Goal: Task Accomplishment & Management: Use online tool/utility

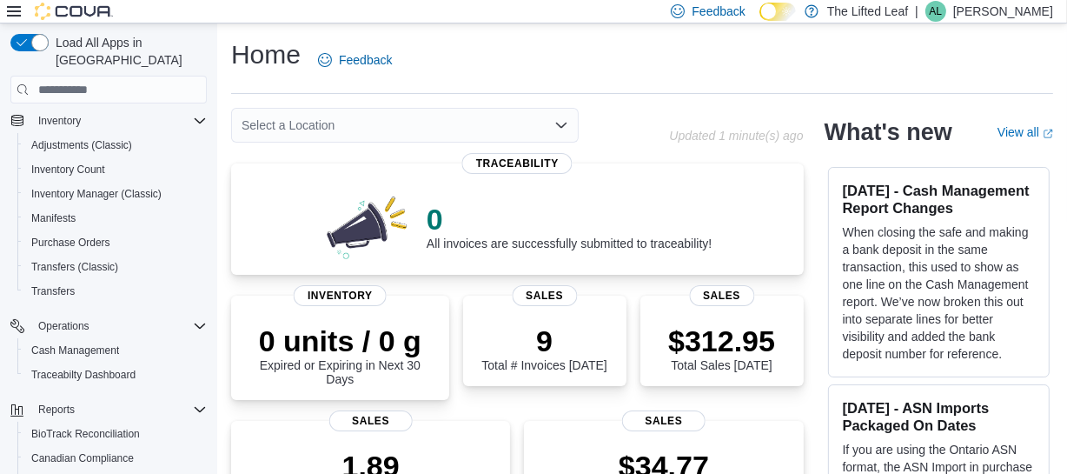
scroll to position [409, 0]
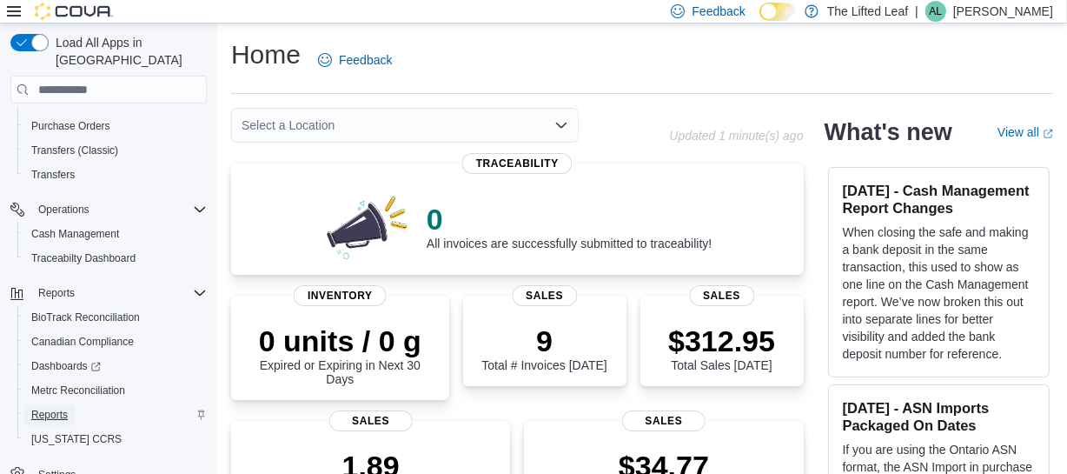
click at [44, 407] on span "Reports" at bounding box center [49, 414] width 36 height 14
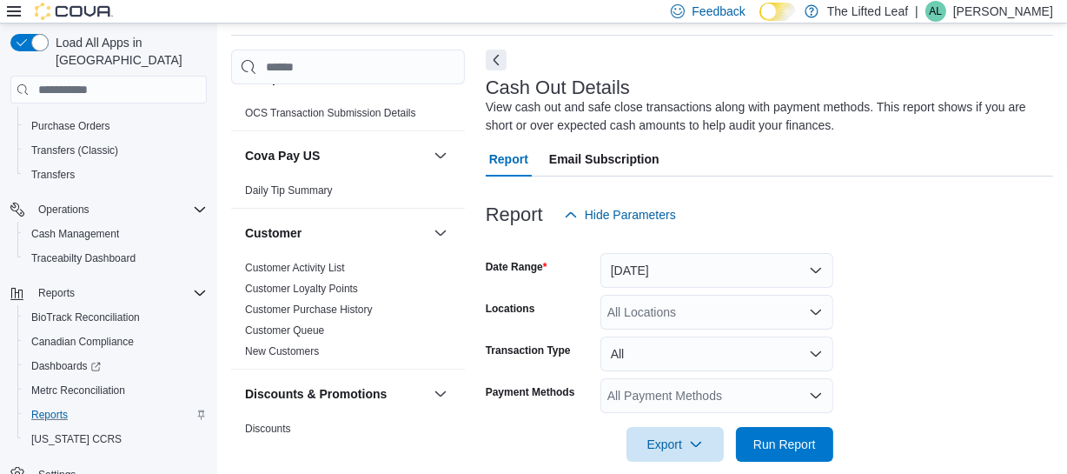
scroll to position [129, 0]
click at [328, 267] on link "Customer Activity List" at bounding box center [295, 267] width 100 height 12
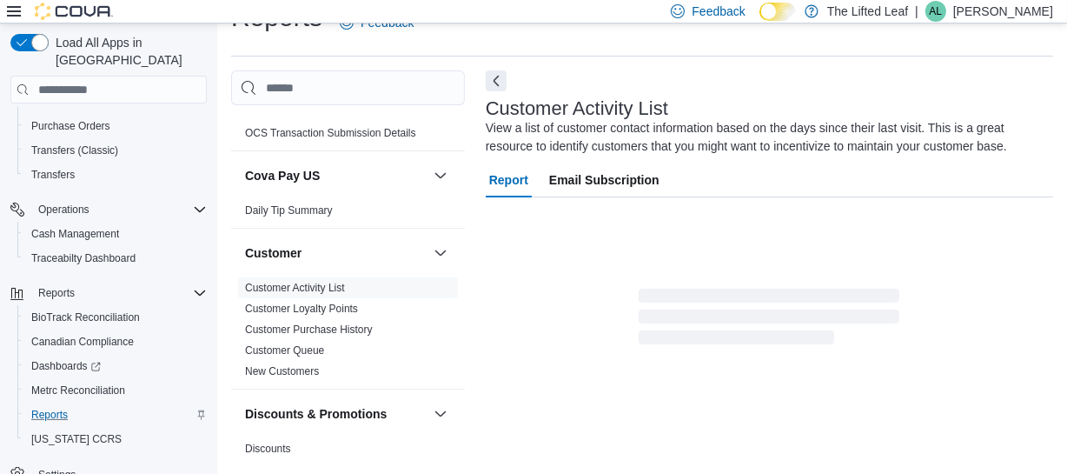
scroll to position [58, 0]
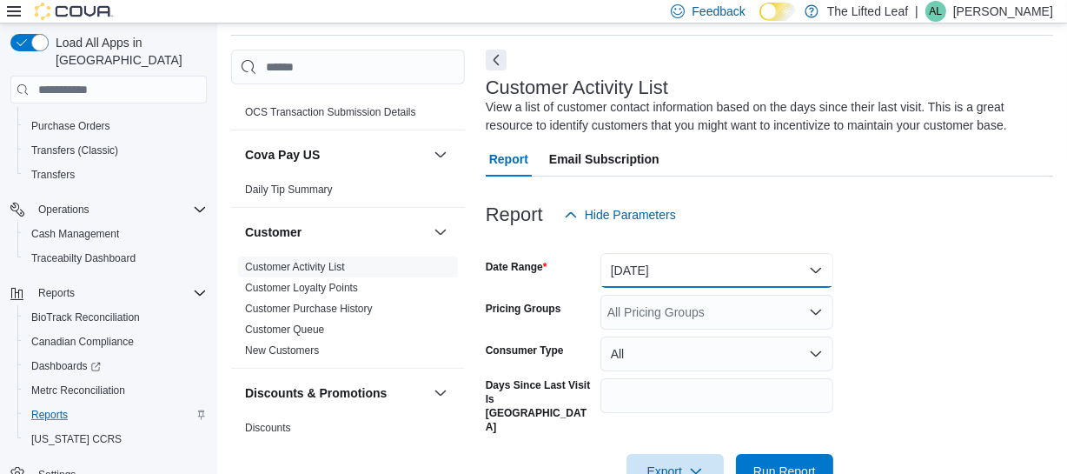
click at [667, 276] on button "Yesterday" at bounding box center [716, 270] width 233 height 35
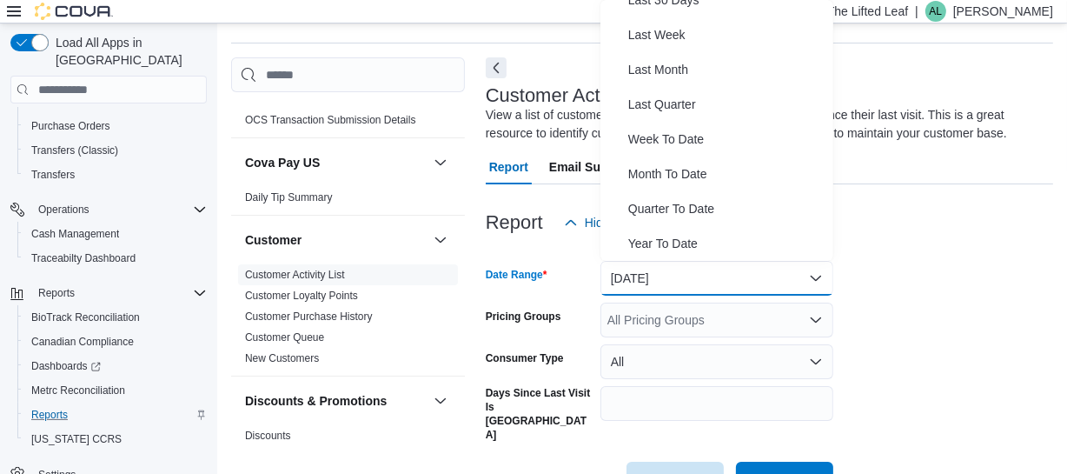
scroll to position [0, 0]
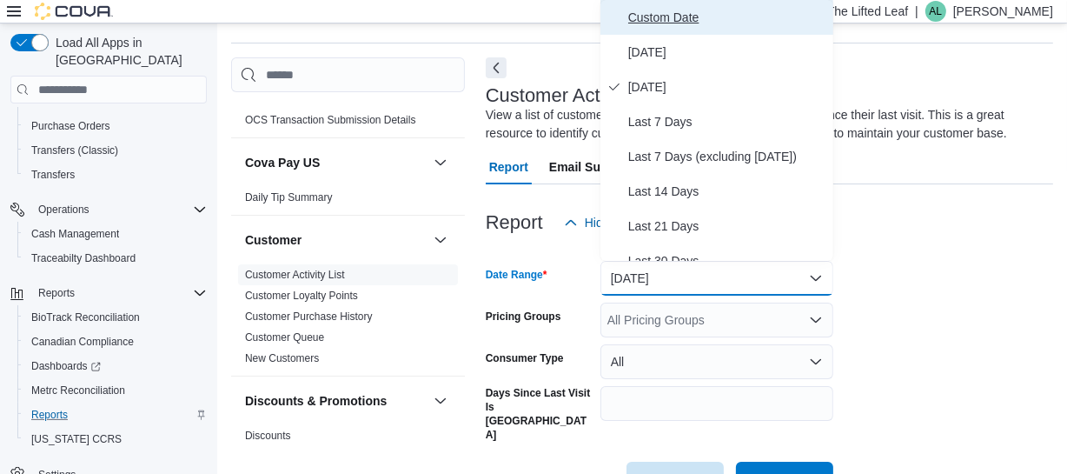
click at [661, 7] on span "Custom Date" at bounding box center [727, 17] width 198 height 21
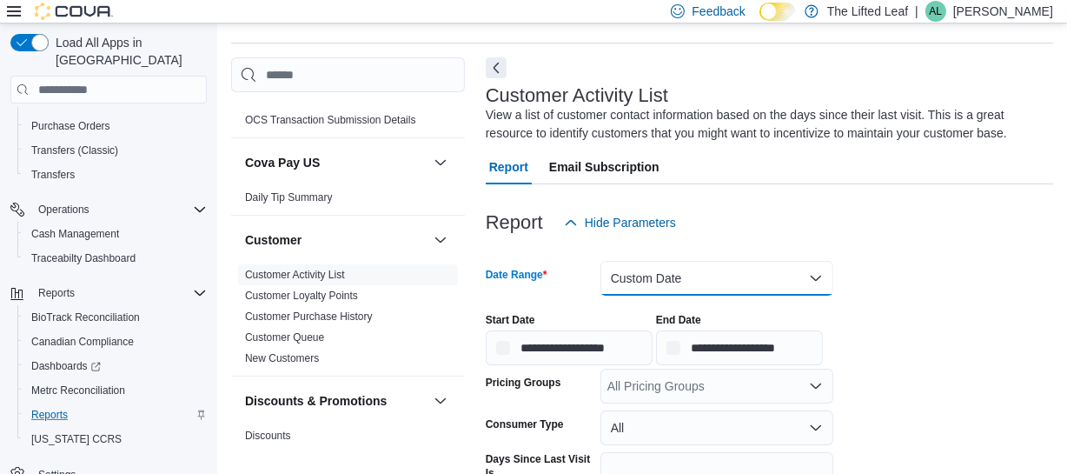
scroll to position [147, 0]
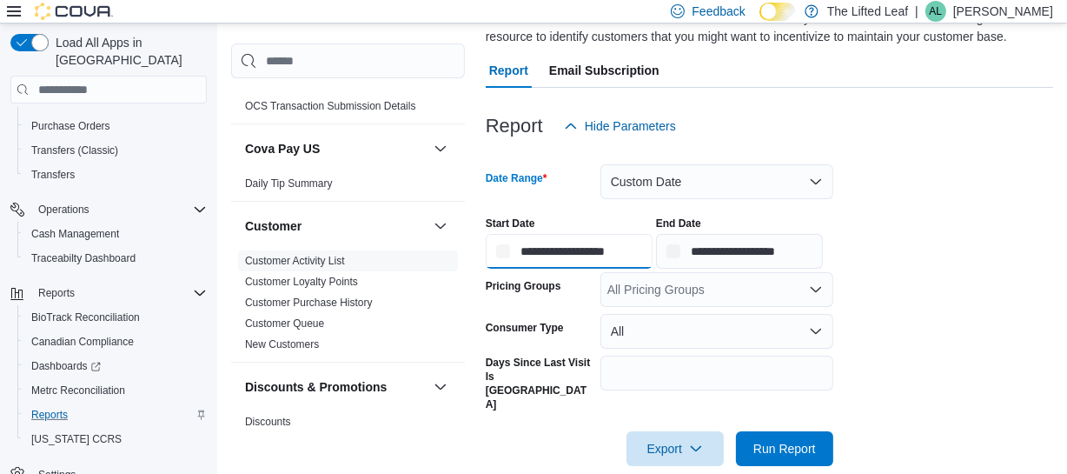
click at [571, 258] on input "**********" at bounding box center [569, 251] width 167 height 35
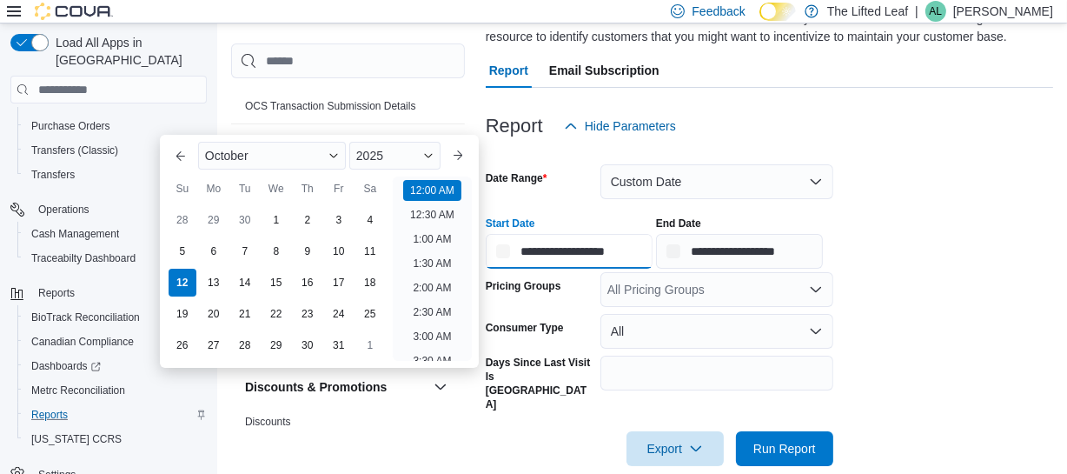
scroll to position [53, 0]
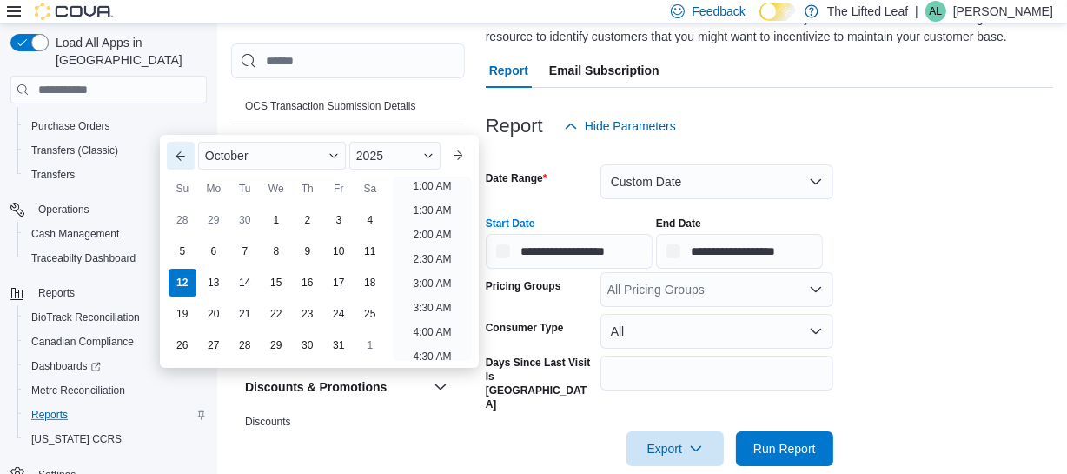
click at [175, 151] on button "Previous Month" at bounding box center [181, 156] width 28 height 28
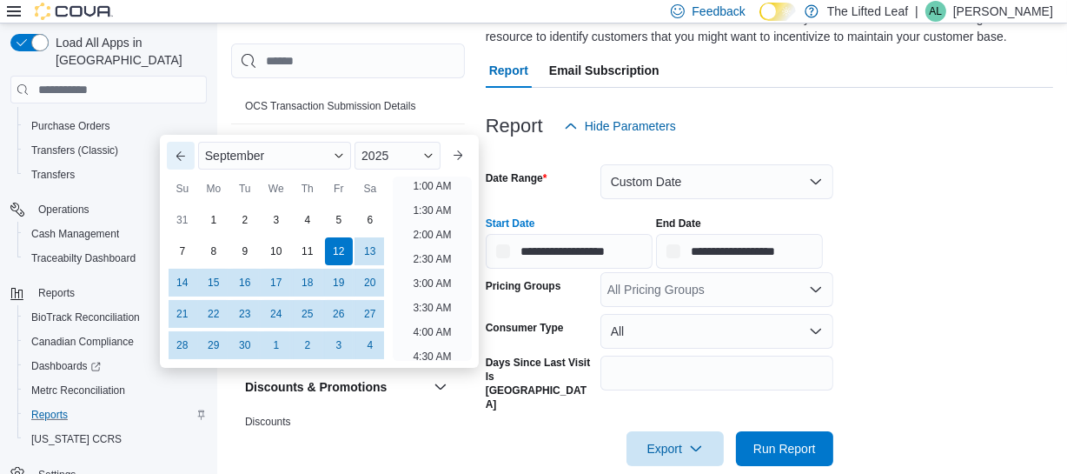
scroll to position [3, 0]
click at [175, 151] on button "Previous Month" at bounding box center [181, 156] width 28 height 28
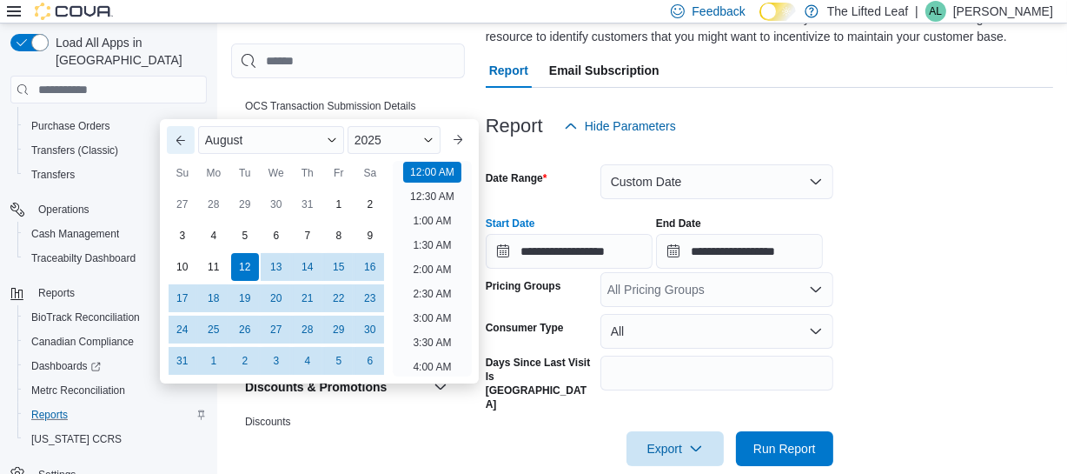
click at [175, 147] on button "Previous Month" at bounding box center [181, 140] width 28 height 28
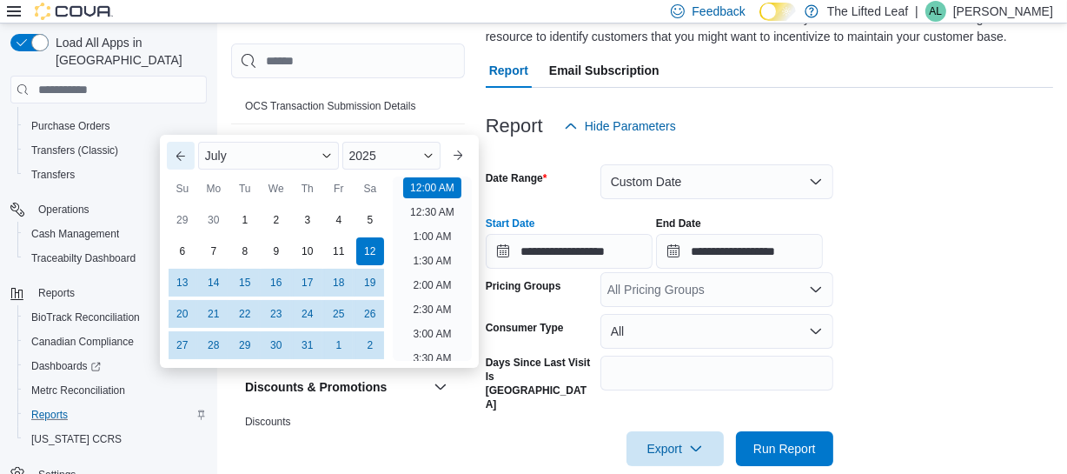
click at [175, 147] on button "Previous Month" at bounding box center [181, 156] width 28 height 28
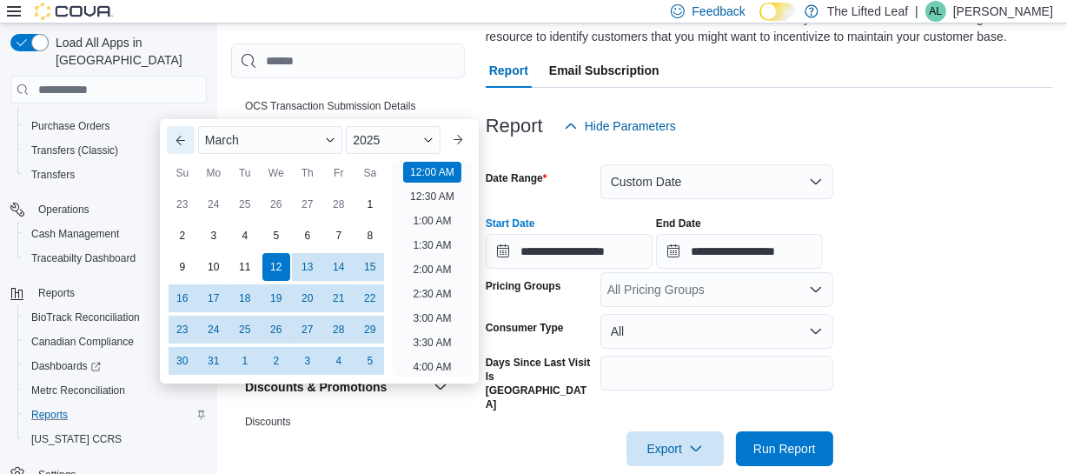
click at [175, 147] on button "Previous Month" at bounding box center [181, 140] width 28 height 28
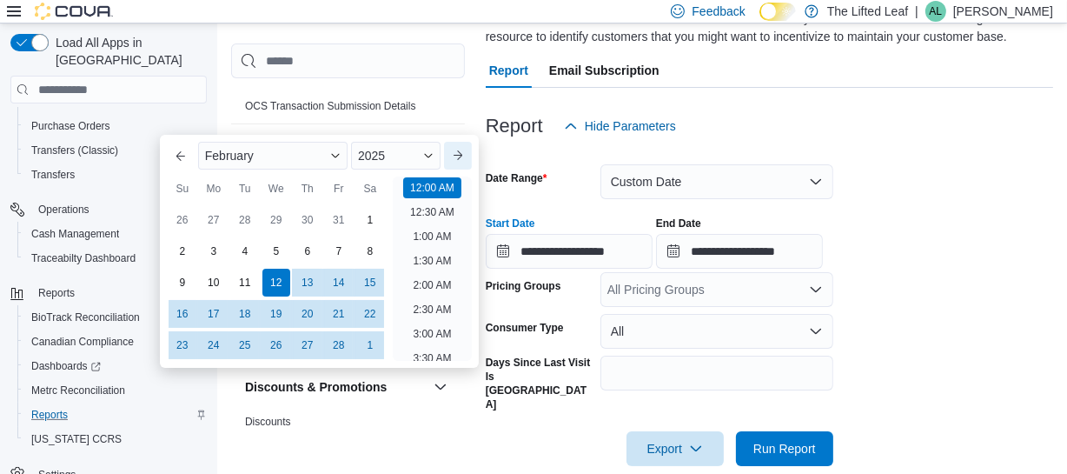
click at [461, 155] on button "Next month" at bounding box center [458, 156] width 28 height 28
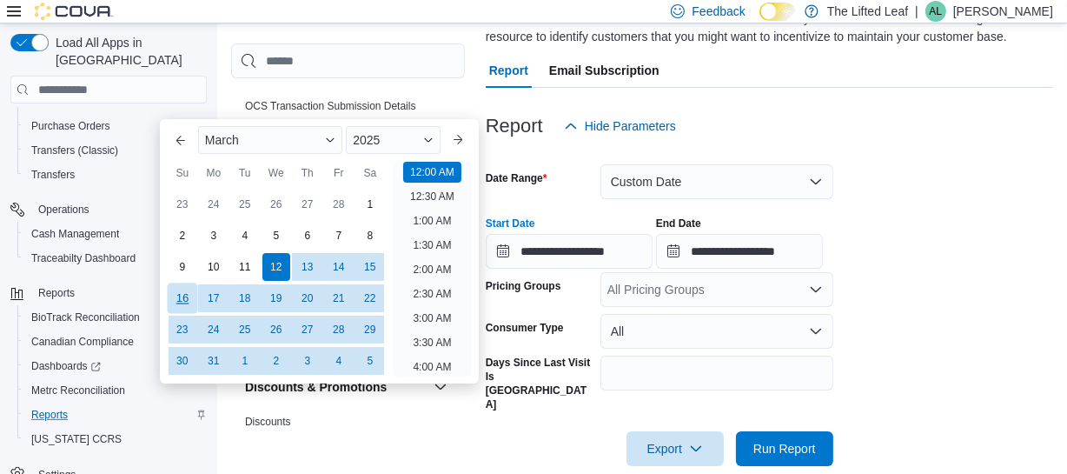
click at [185, 304] on div "16" at bounding box center [182, 298] width 30 height 30
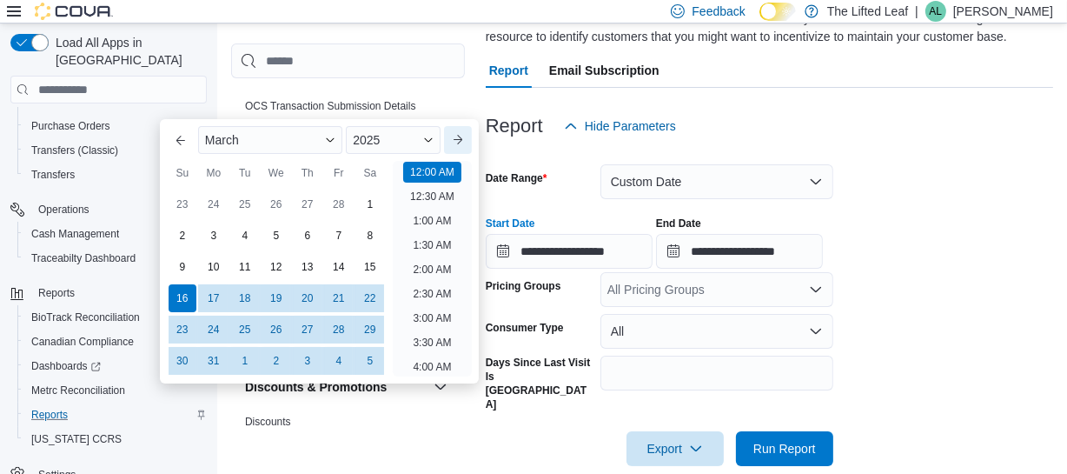
click at [471, 142] on button "Next month" at bounding box center [458, 140] width 28 height 28
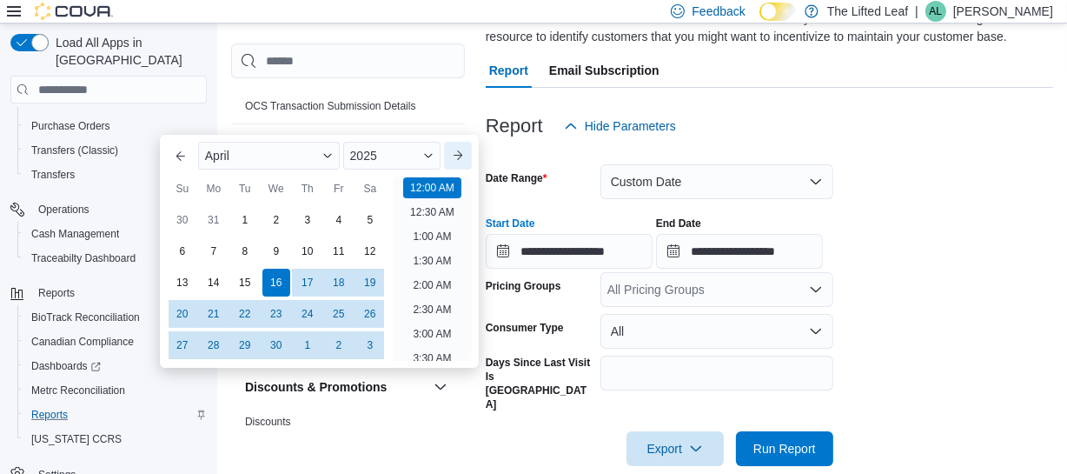
click at [470, 142] on button "Next month" at bounding box center [458, 156] width 28 height 28
click at [461, 149] on button "Next month" at bounding box center [458, 156] width 28 height 28
click at [463, 150] on button "Next month" at bounding box center [458, 156] width 28 height 28
type input "**********"
click at [719, 235] on input "**********" at bounding box center [739, 251] width 167 height 35
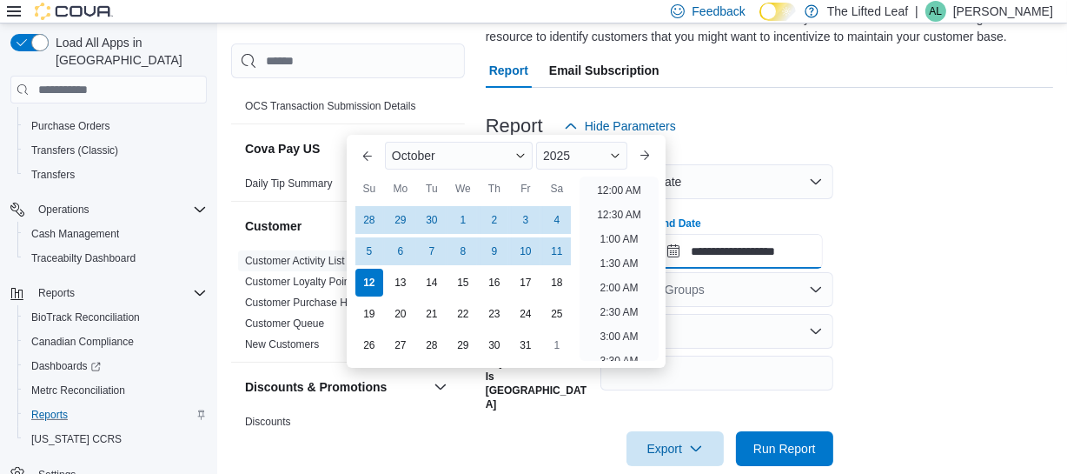
scroll to position [986, 0]
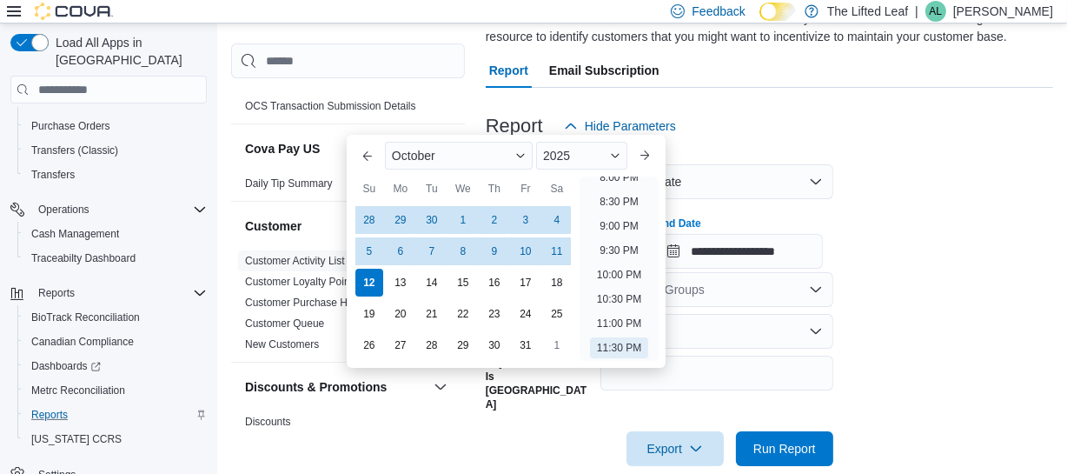
click at [903, 222] on div "**********" at bounding box center [769, 235] width 567 height 66
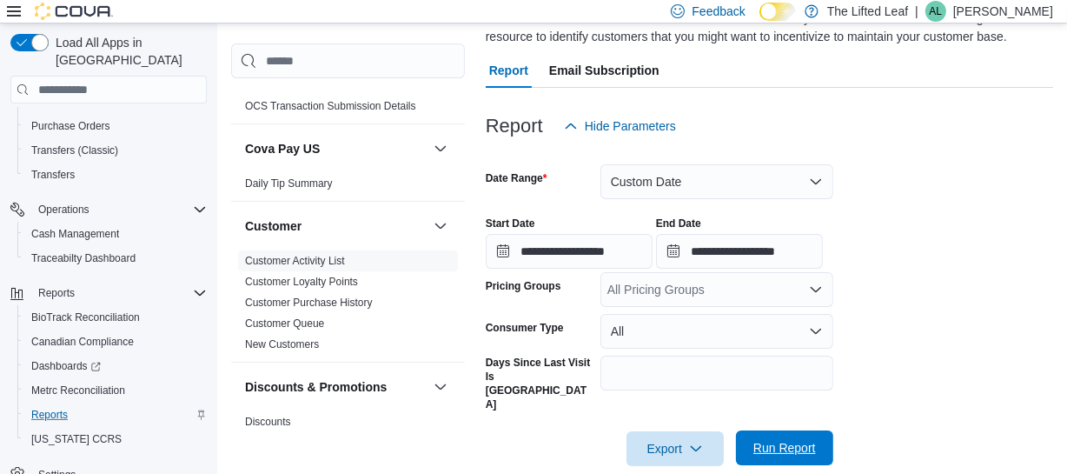
click at [798, 430] on span "Run Report" at bounding box center [784, 447] width 76 height 35
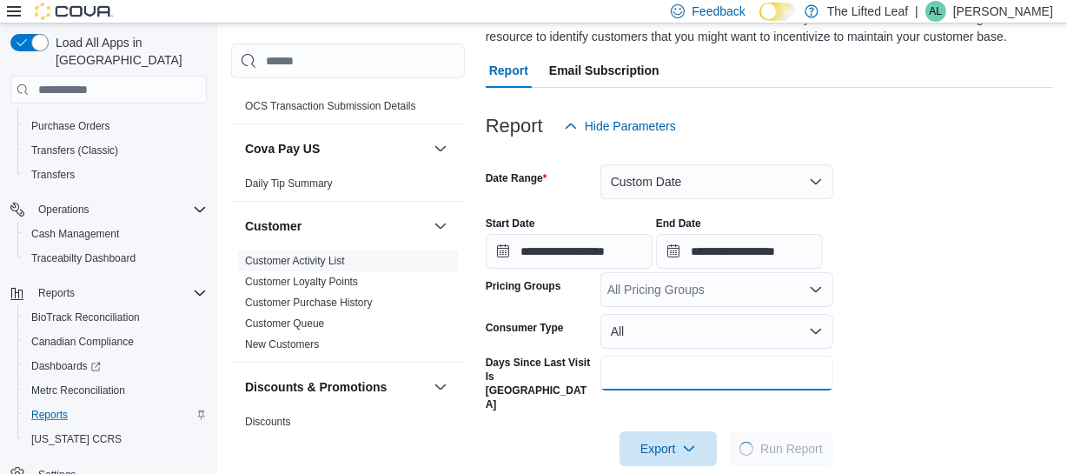
click at [669, 366] on input "Days Since Last Visit Is Greater Than" at bounding box center [716, 372] width 233 height 35
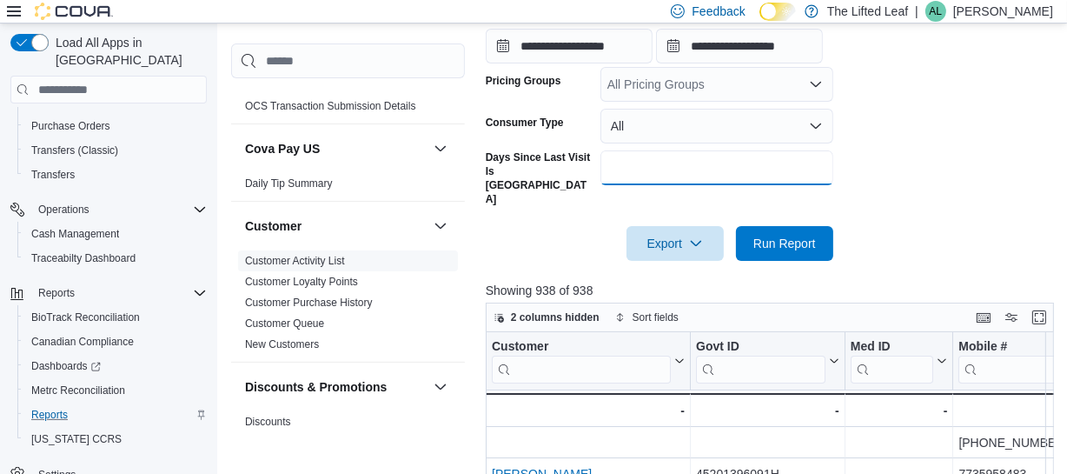
click at [646, 162] on input "Days Since Last Visit Is Greater Than" at bounding box center [716, 167] width 233 height 35
type input "*"
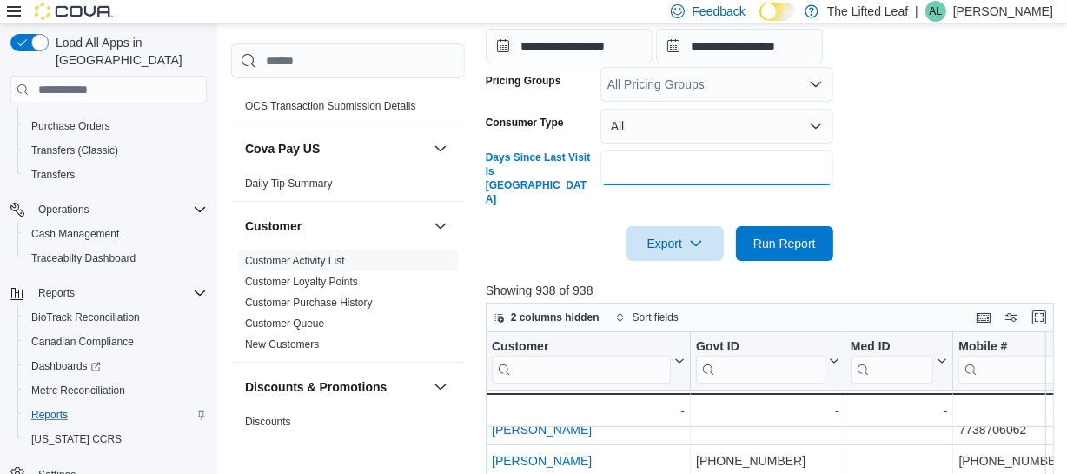
scroll to position [295, 0]
click at [692, 235] on icon "button" at bounding box center [696, 242] width 14 height 14
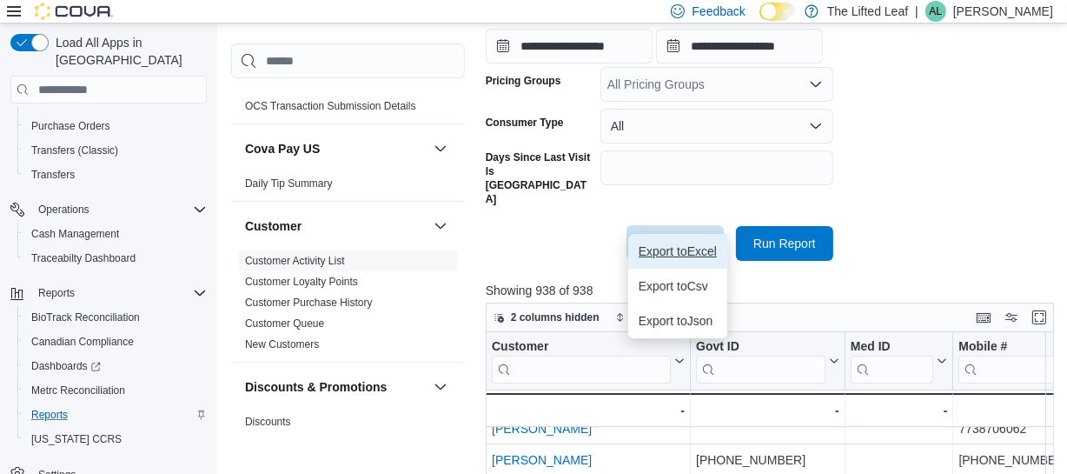
click at [704, 259] on button "Export to Excel" at bounding box center [677, 251] width 99 height 35
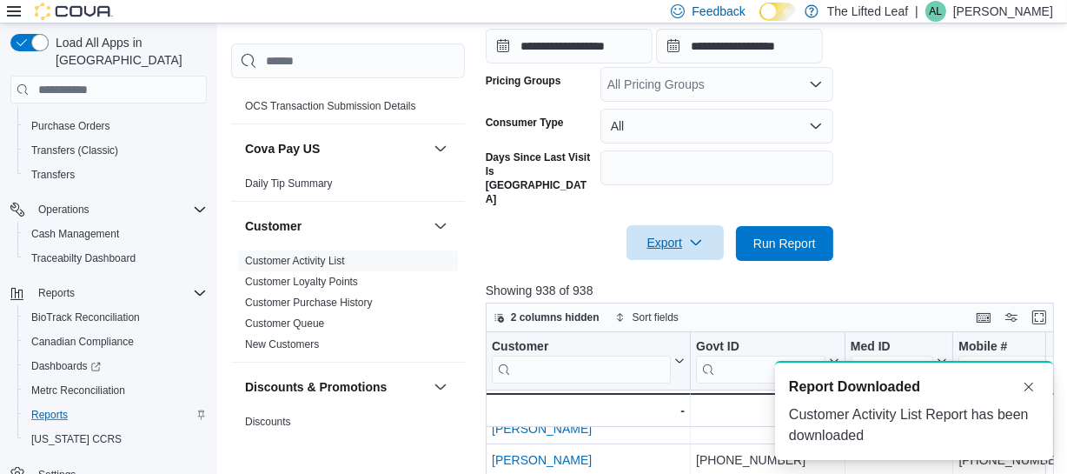
scroll to position [0, 0]
click at [338, 284] on link "Customer Loyalty Points" at bounding box center [301, 281] width 113 height 12
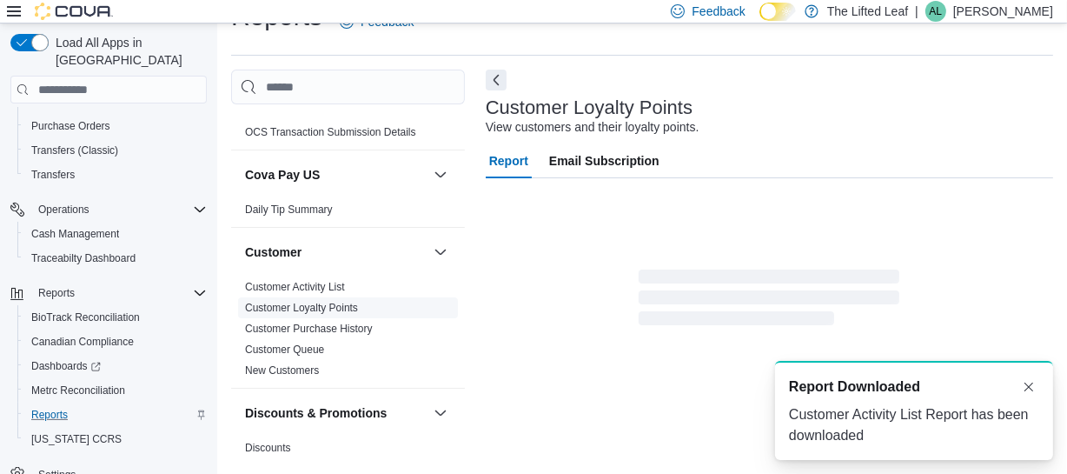
scroll to position [37, 0]
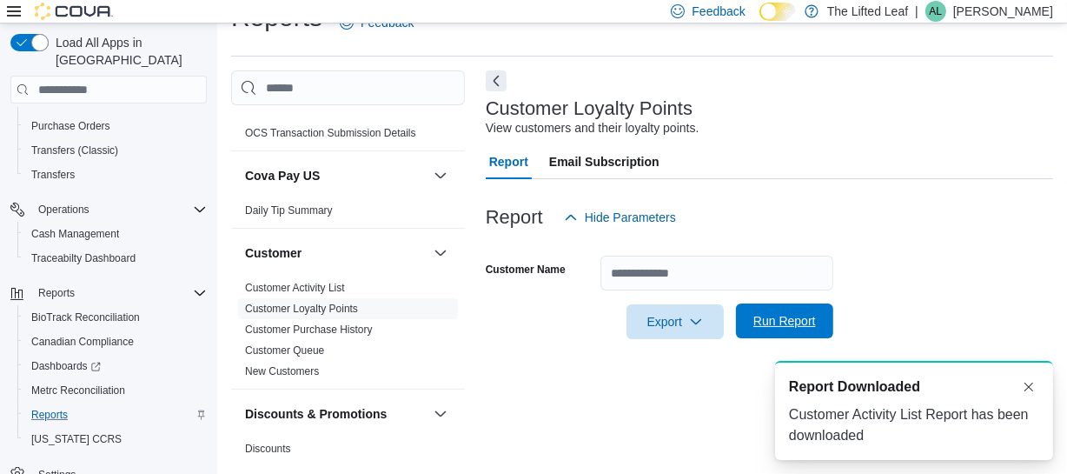
click at [772, 329] on span "Run Report" at bounding box center [784, 320] width 76 height 35
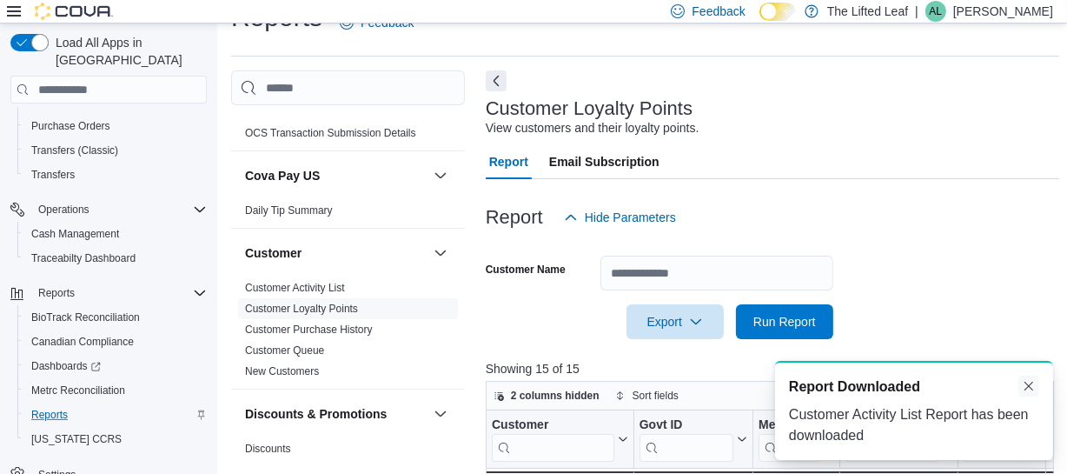
click at [1032, 388] on button "Dismiss toast" at bounding box center [1028, 385] width 21 height 21
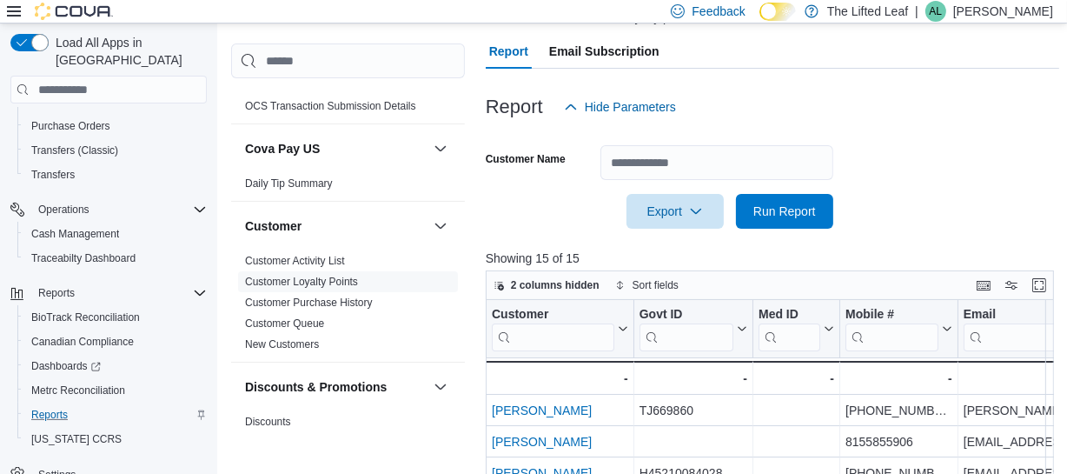
scroll to position [149, 0]
click at [641, 156] on input "Customer Name" at bounding box center [716, 161] width 233 height 35
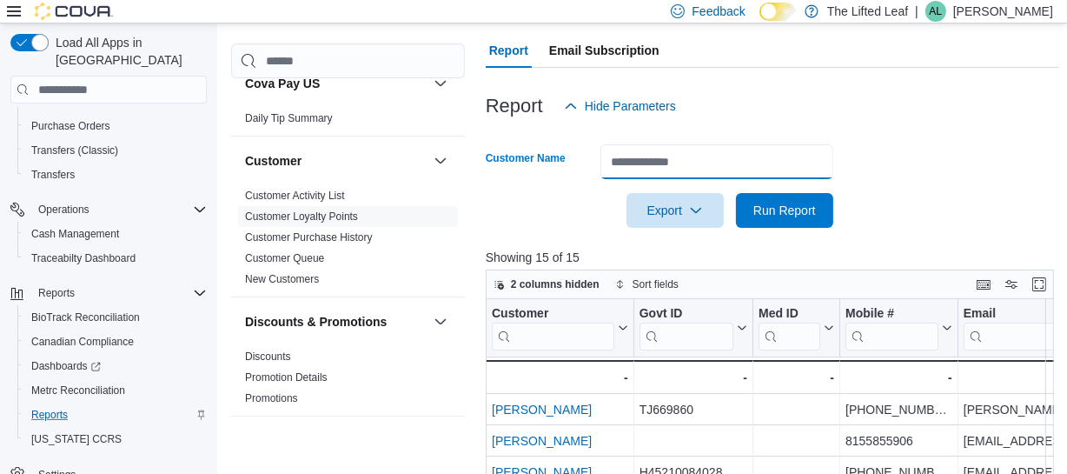
scroll to position [194, 0]
click at [327, 194] on link "Customer Activity List" at bounding box center [295, 196] width 100 height 12
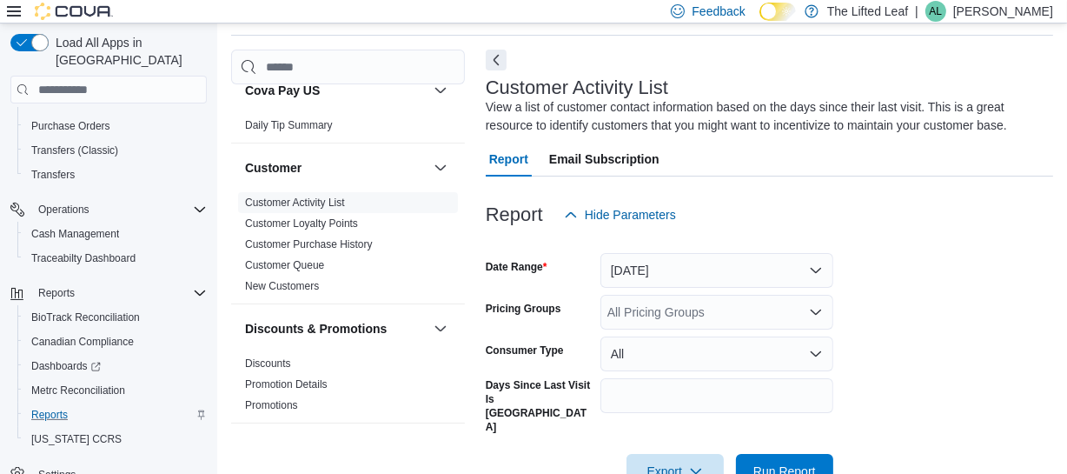
scroll to position [81, 0]
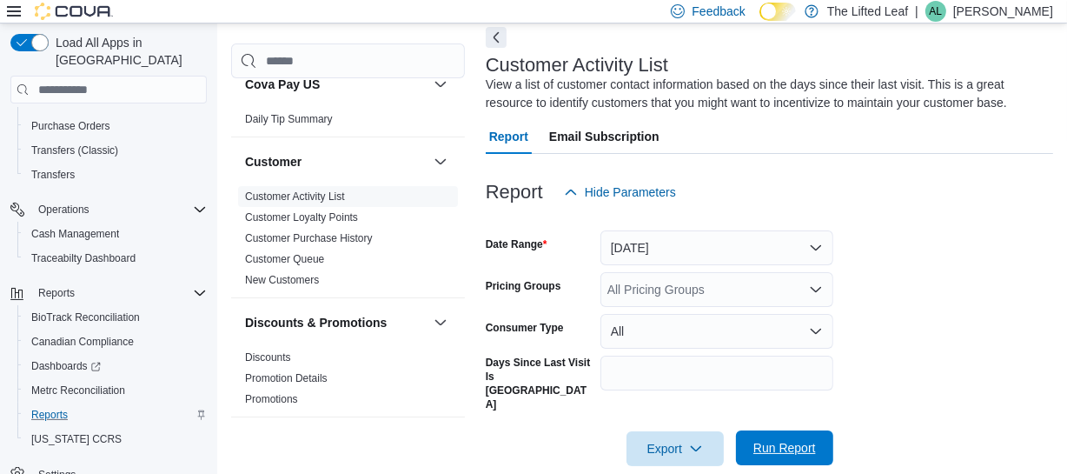
click at [827, 430] on button "Run Report" at bounding box center [784, 447] width 97 height 35
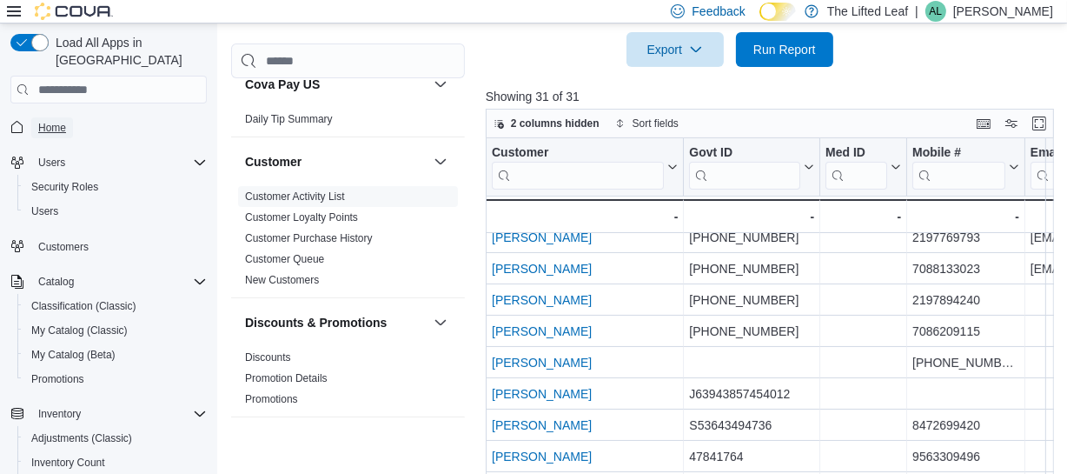
click at [56, 121] on span "Home" at bounding box center [52, 128] width 28 height 14
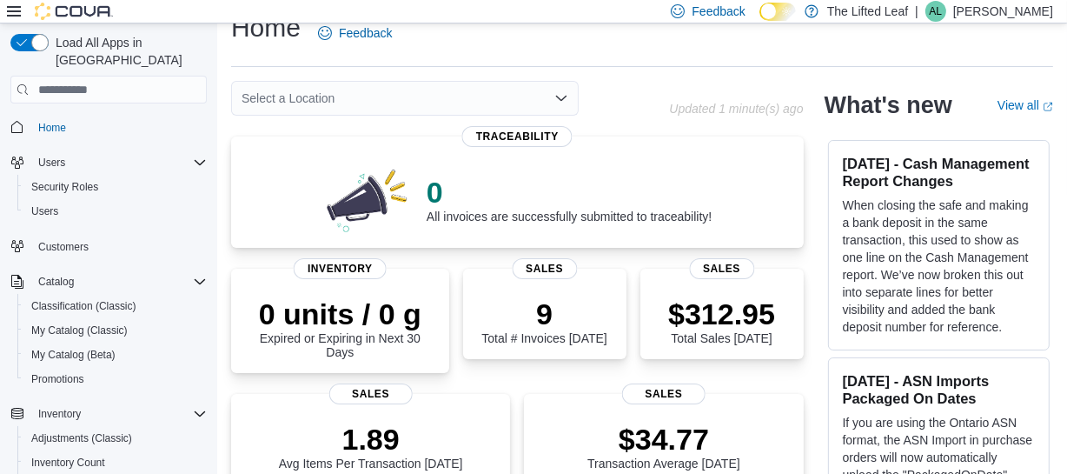
scroll to position [24, 0]
